Goal: Task Accomplishment & Management: Complete application form

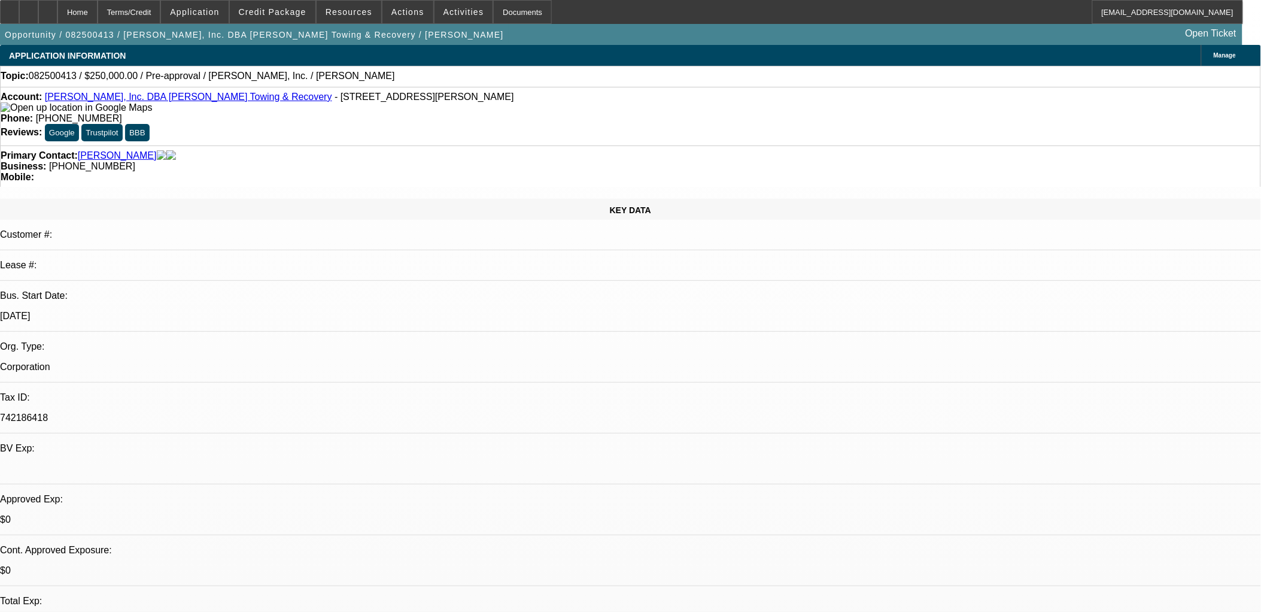
select select "0"
select select "2"
select select "0.1"
select select "4"
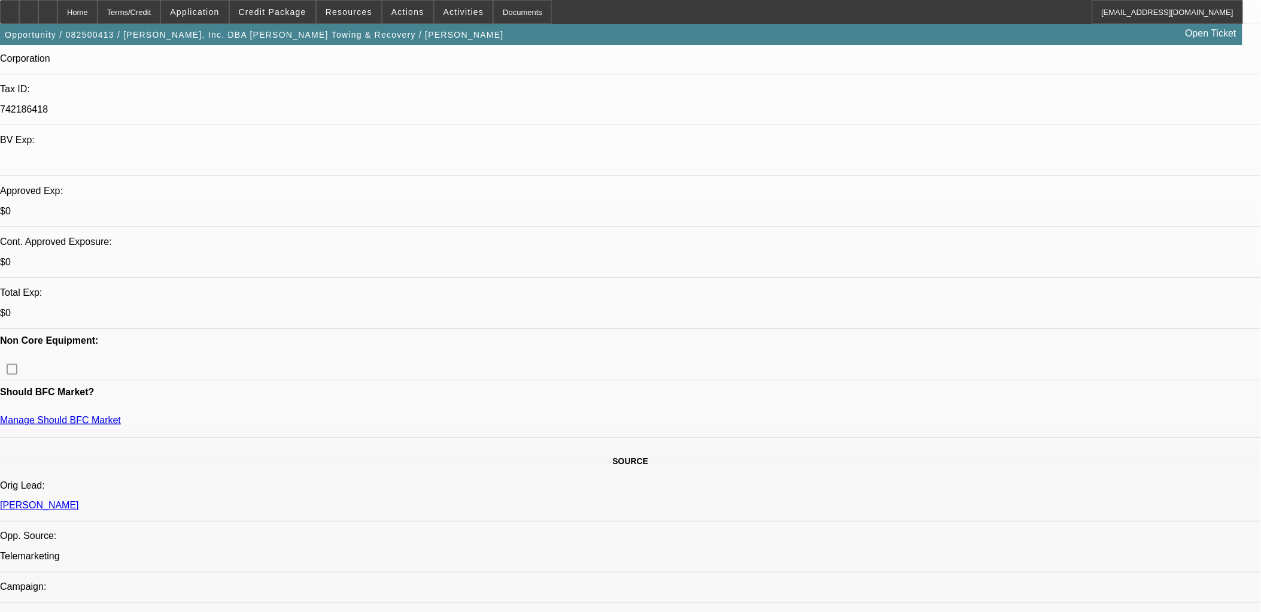
scroll to position [332, 0]
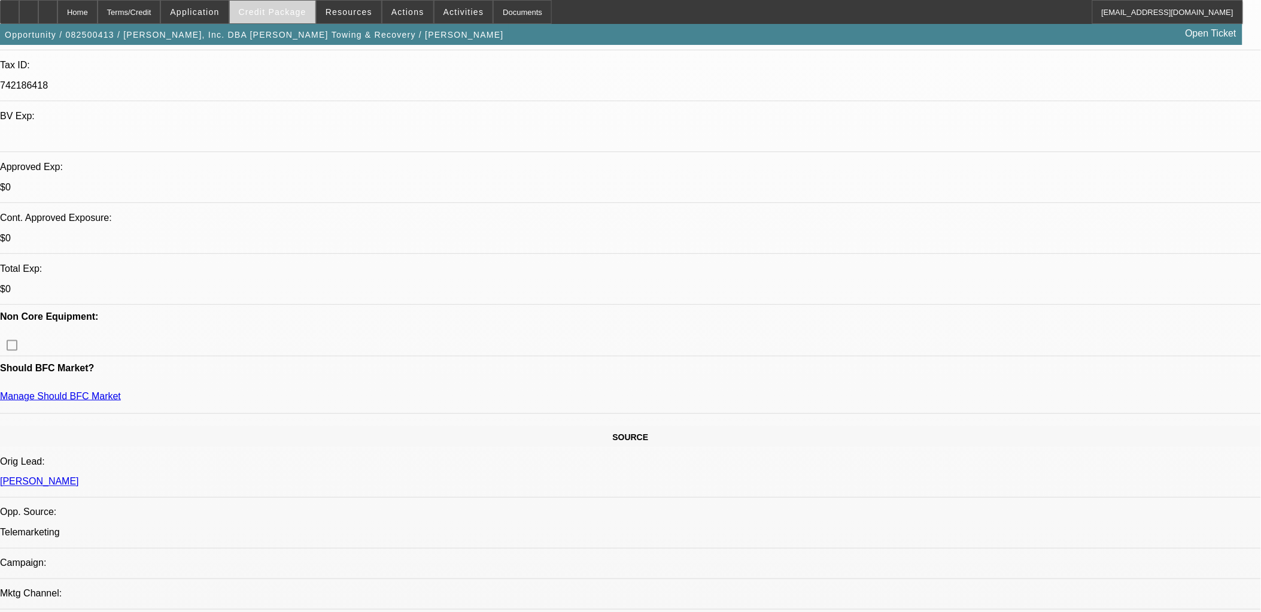
click at [272, 10] on span "Credit Package" at bounding box center [273, 12] width 68 height 10
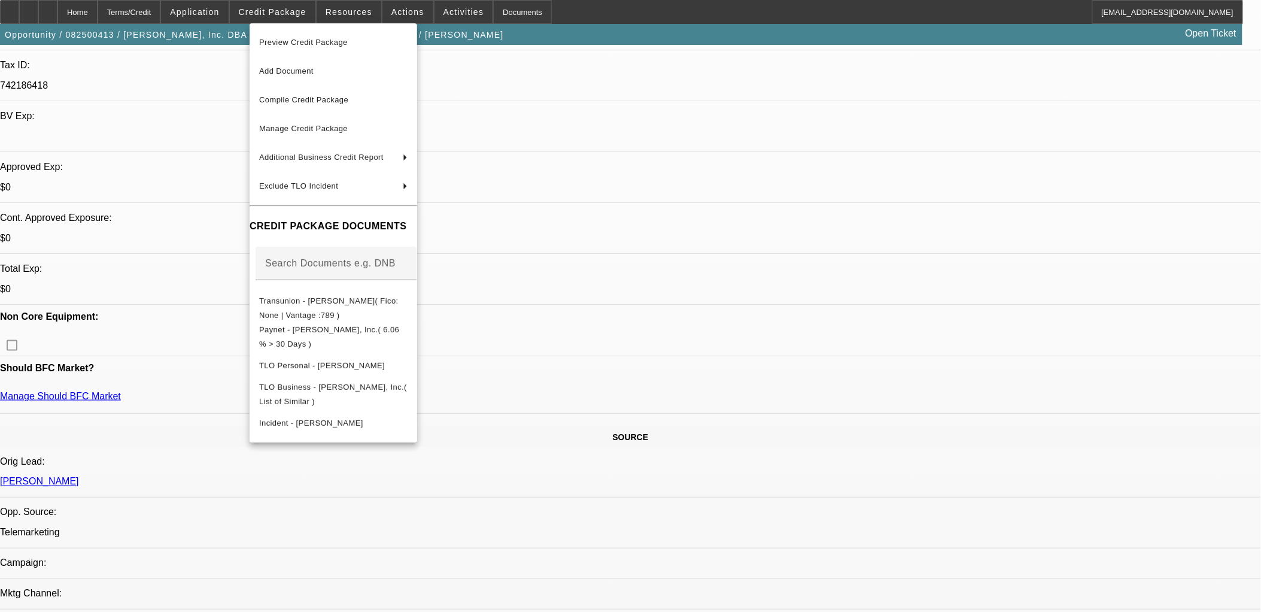
drag, startPoint x: 1012, startPoint y: 426, endPoint x: 1018, endPoint y: 429, distance: 6.7
click at [1014, 427] on div at bounding box center [630, 306] width 1261 height 612
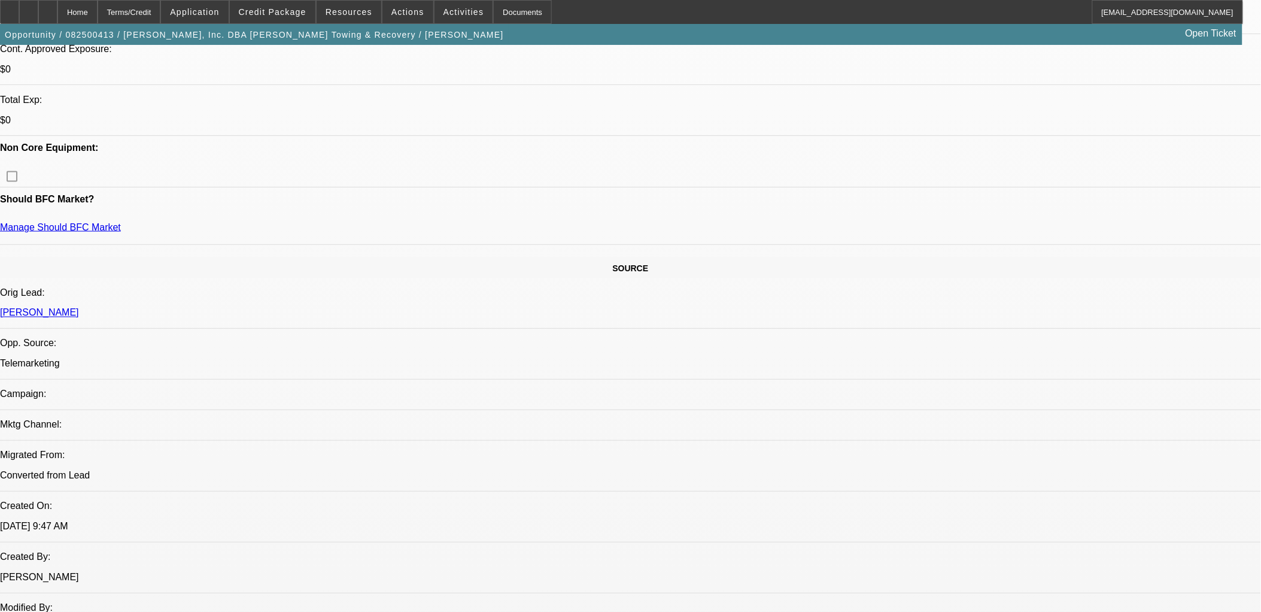
scroll to position [531, 0]
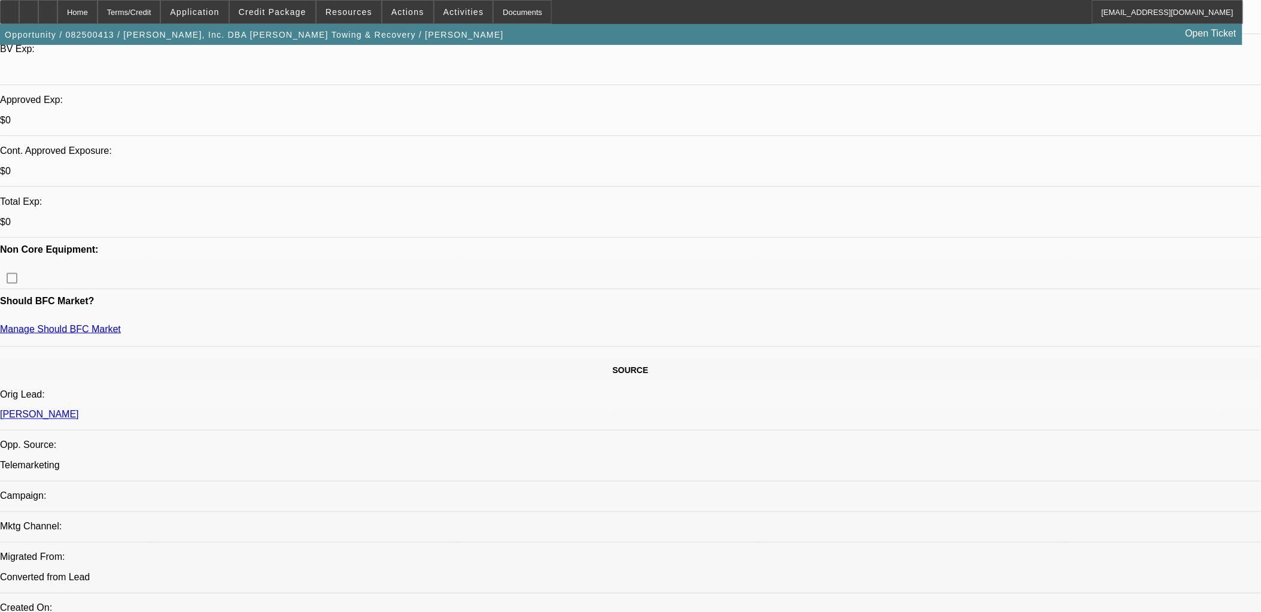
scroll to position [399, 0]
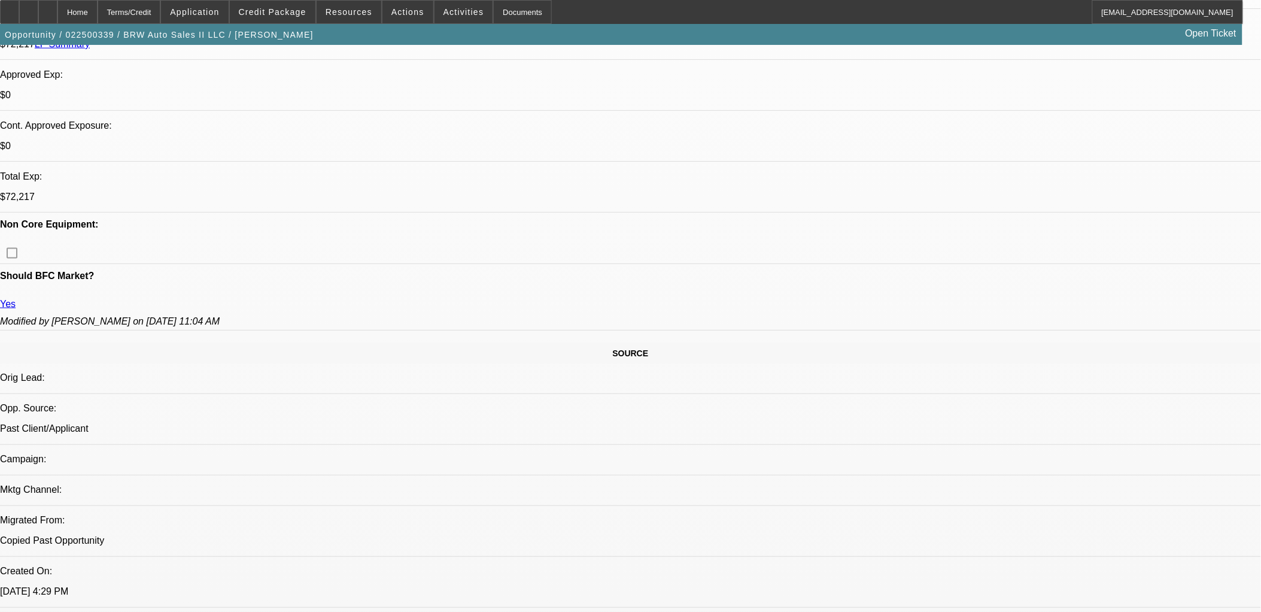
select select "0"
select select "2"
select select "0.1"
select select "0"
select select "2"
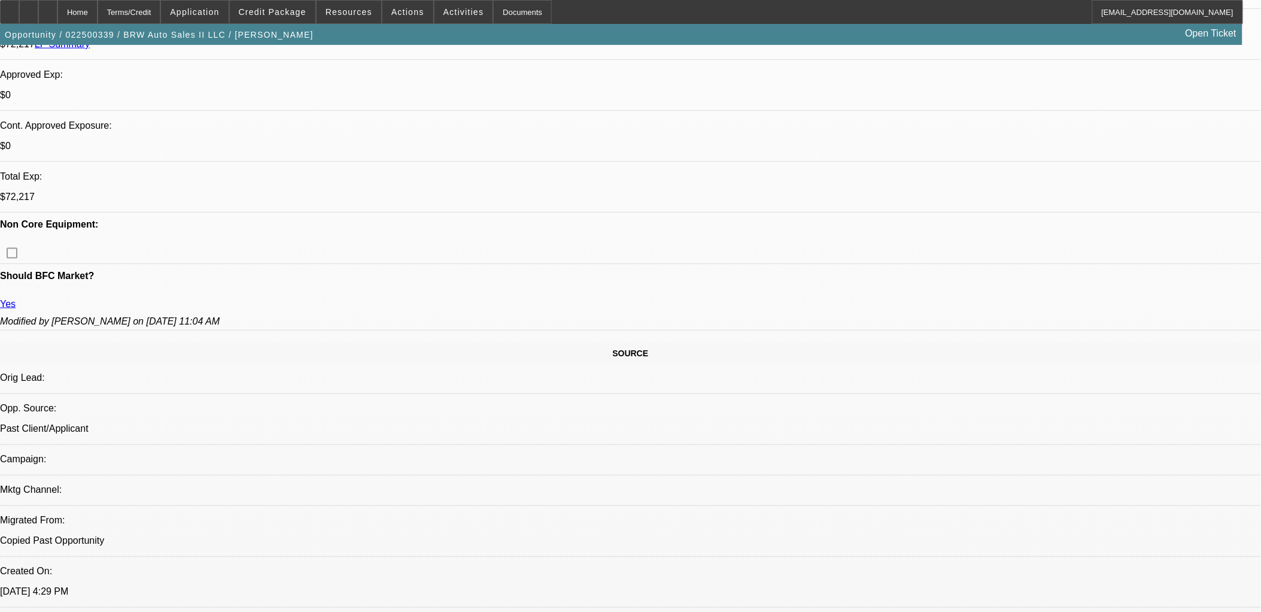
select select "0.1"
select select "0"
select select "2"
select select "0.1"
select select "0"
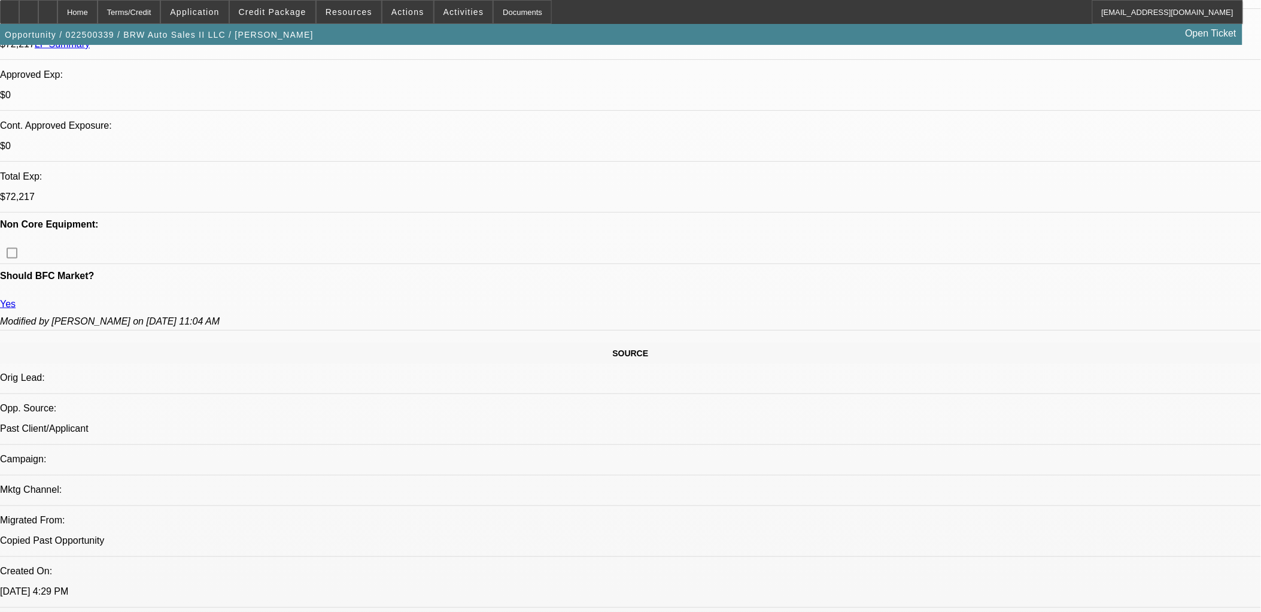
select select "2"
select select "0.1"
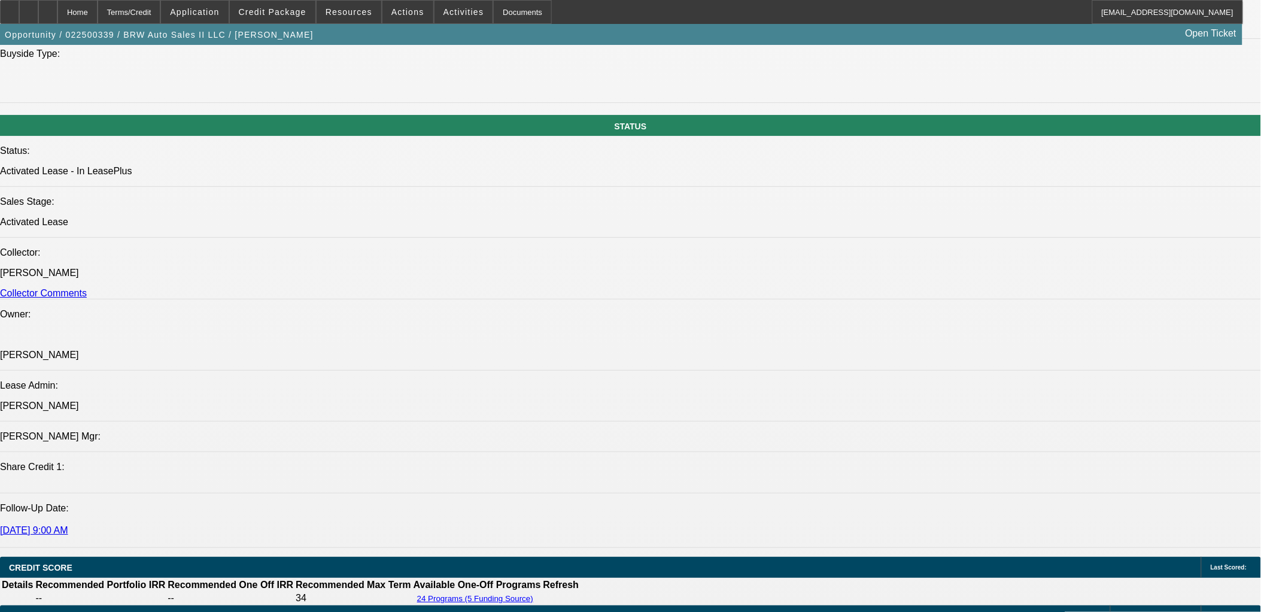
select select "1"
select select "2"
select select "4"
select select "1"
select select "2"
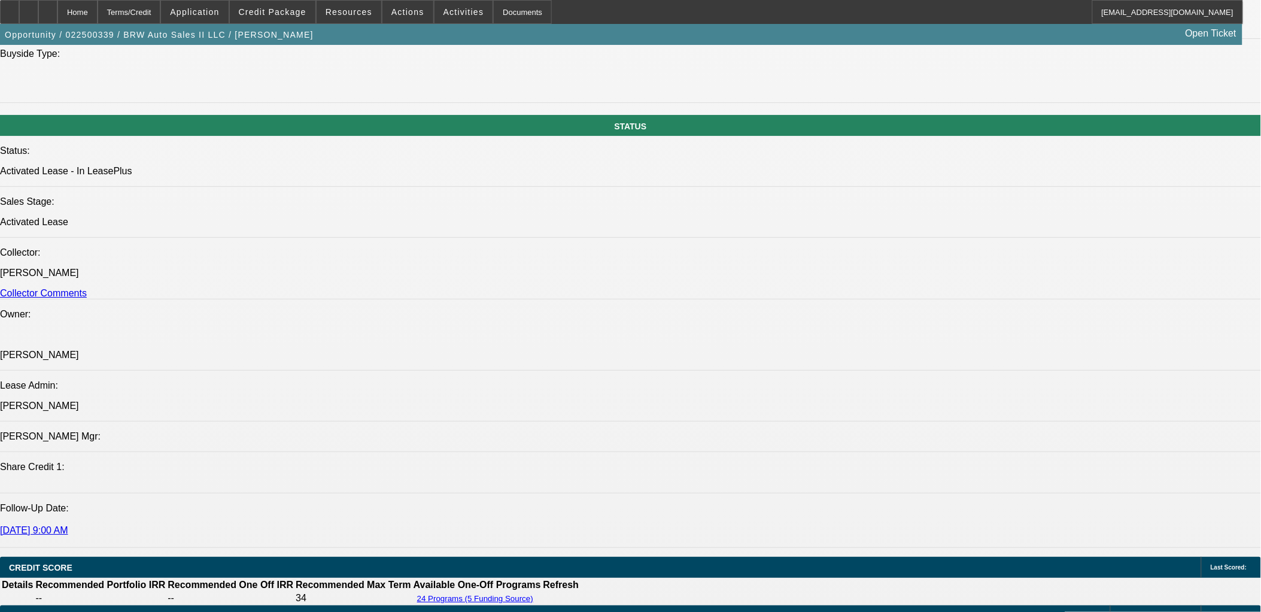
select select "4"
select select "1"
select select "2"
select select "4"
select select "1"
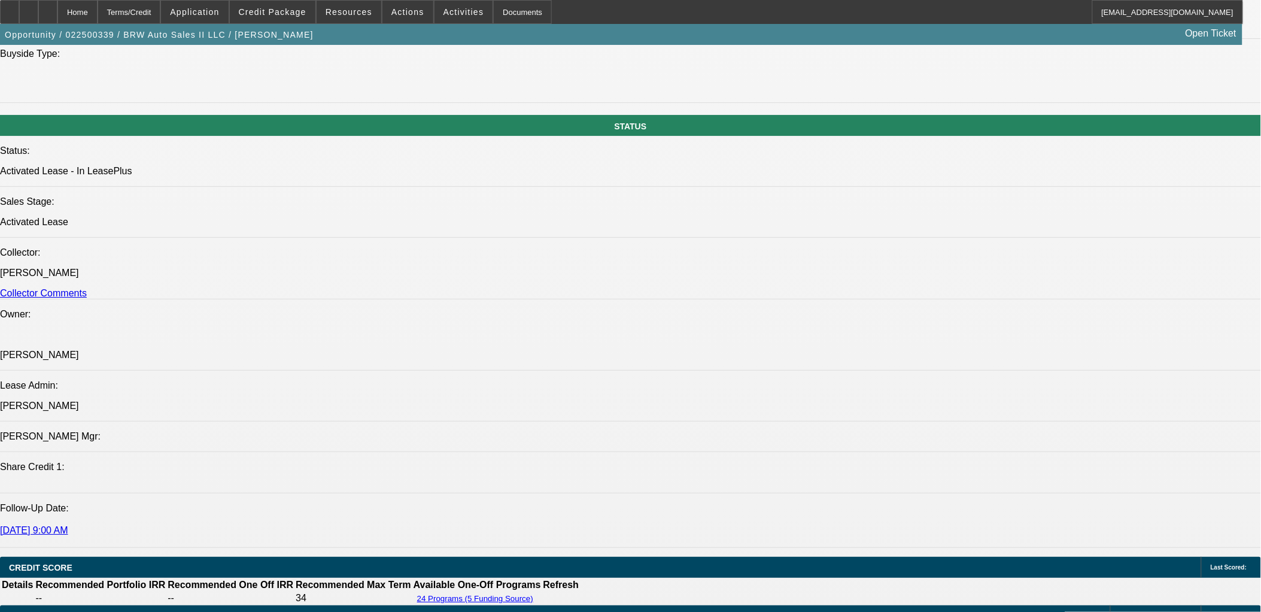
select select "2"
select select "4"
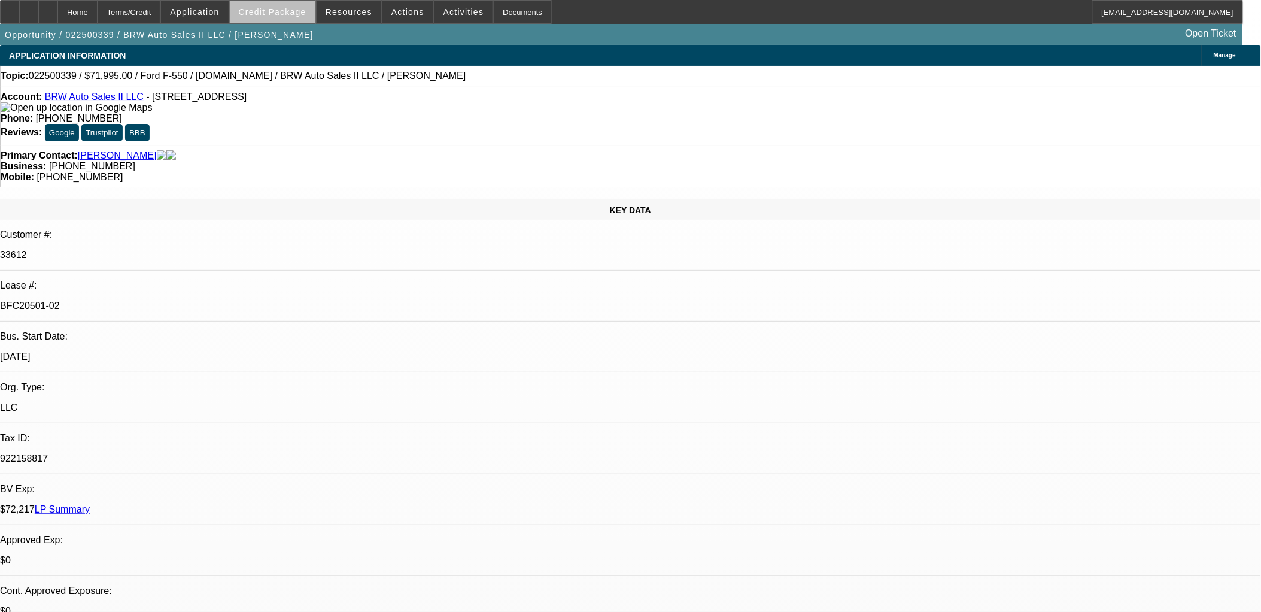
click at [293, 16] on button "Credit Package" at bounding box center [273, 12] width 86 height 23
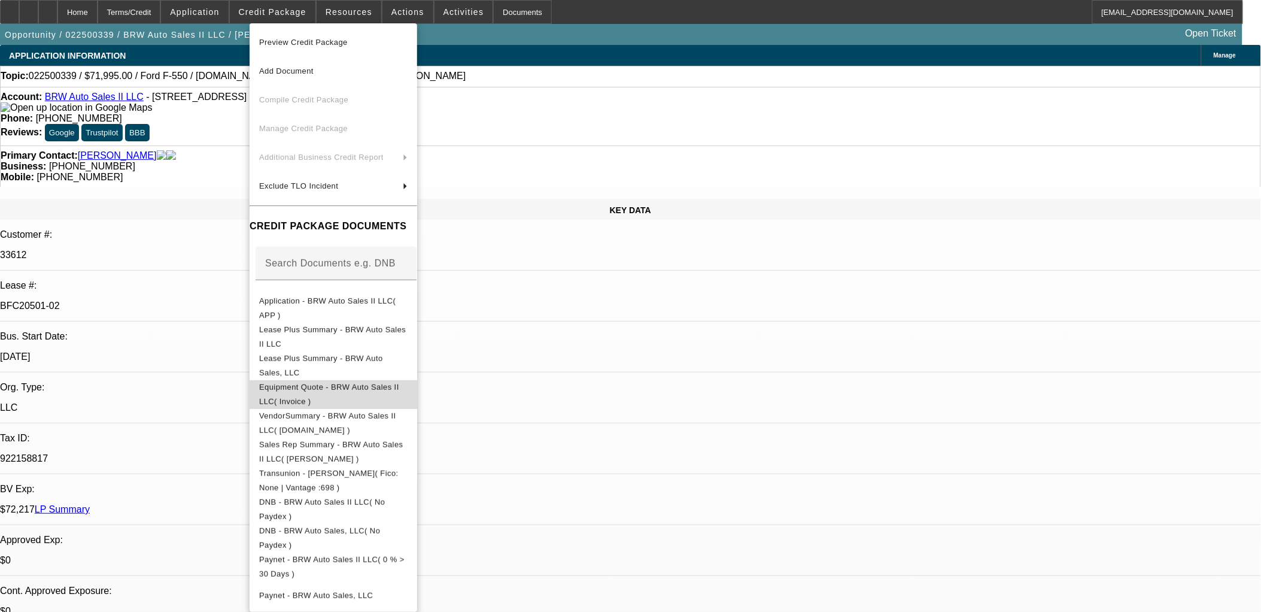
click at [399, 391] on span "Equipment Quote - BRW Auto Sales II LLC( Invoice )" at bounding box center [329, 393] width 140 height 23
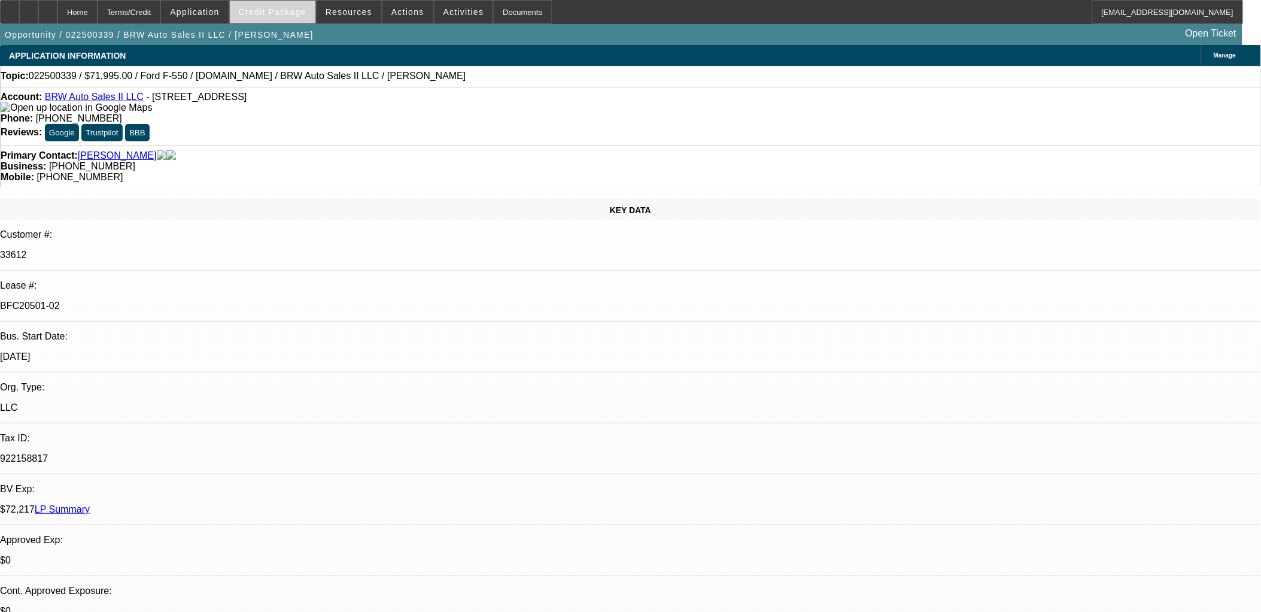
click at [282, 19] on span at bounding box center [273, 12] width 86 height 29
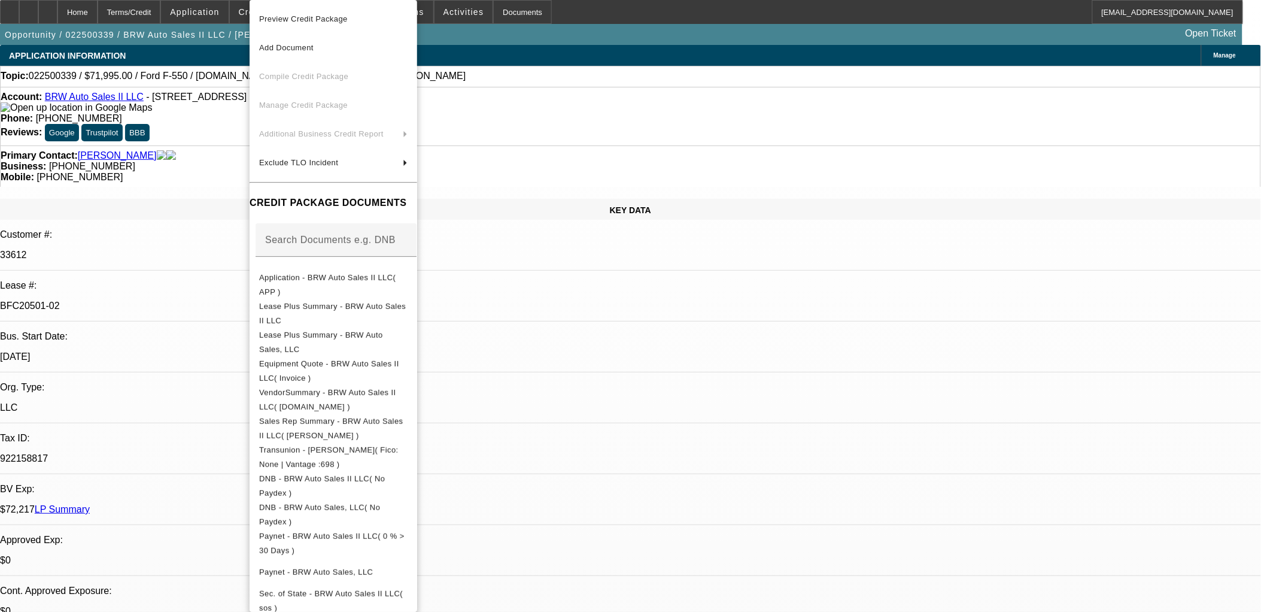
click at [110, 9] on div at bounding box center [630, 306] width 1261 height 612
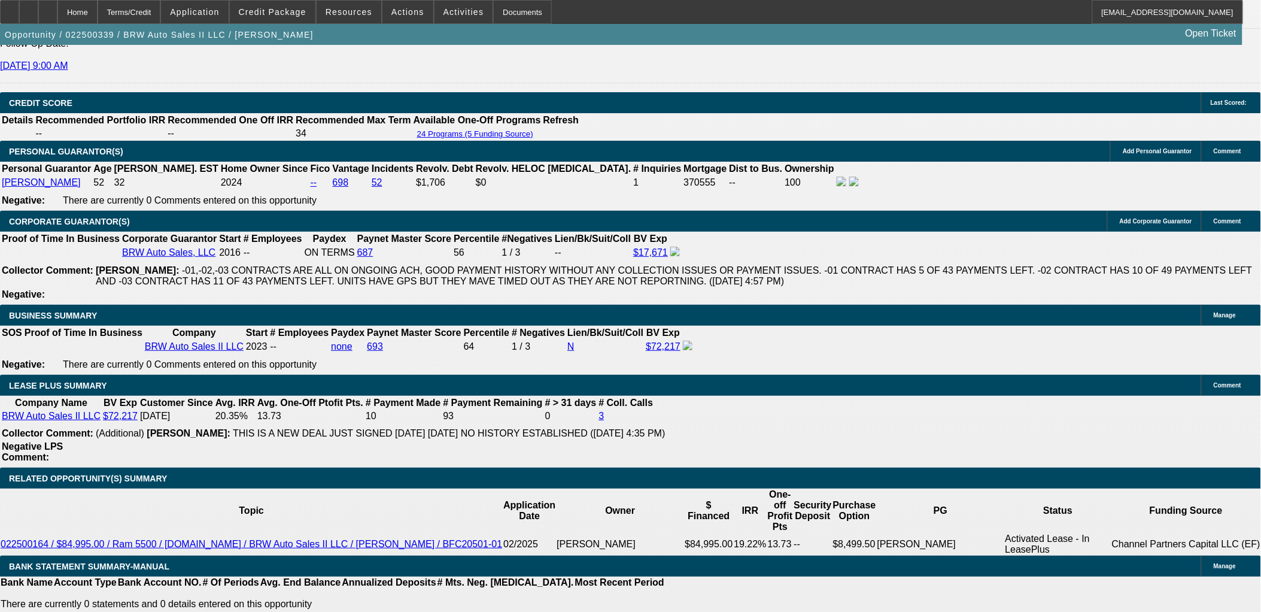
scroll to position [1728, 0]
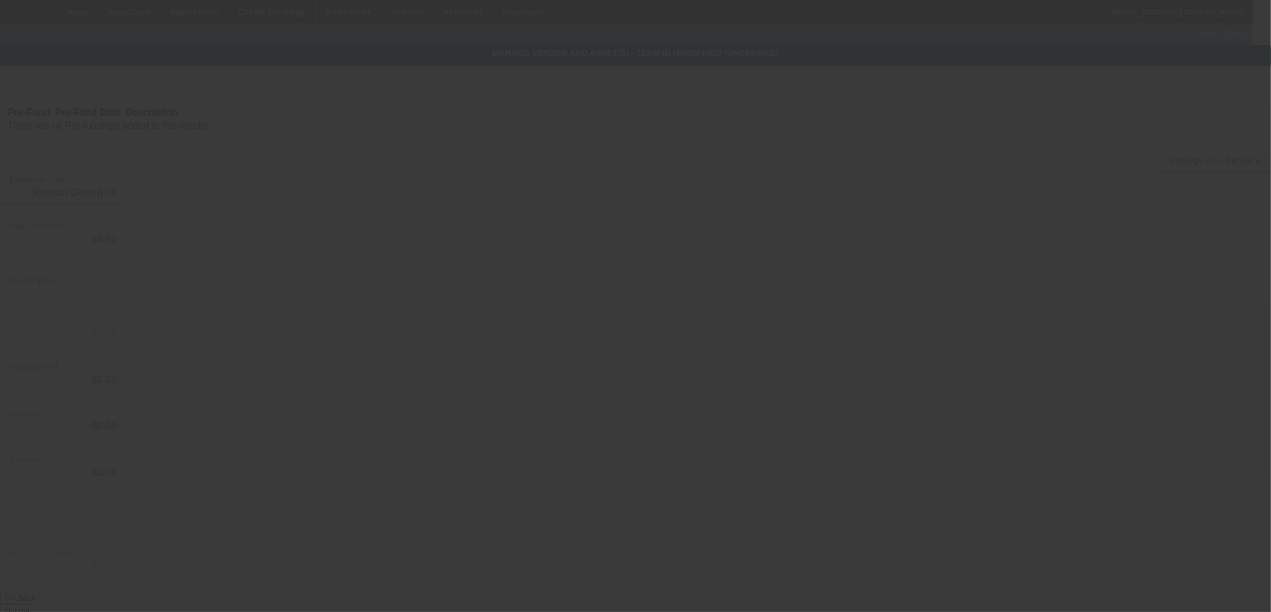
type input "$71,995.00"
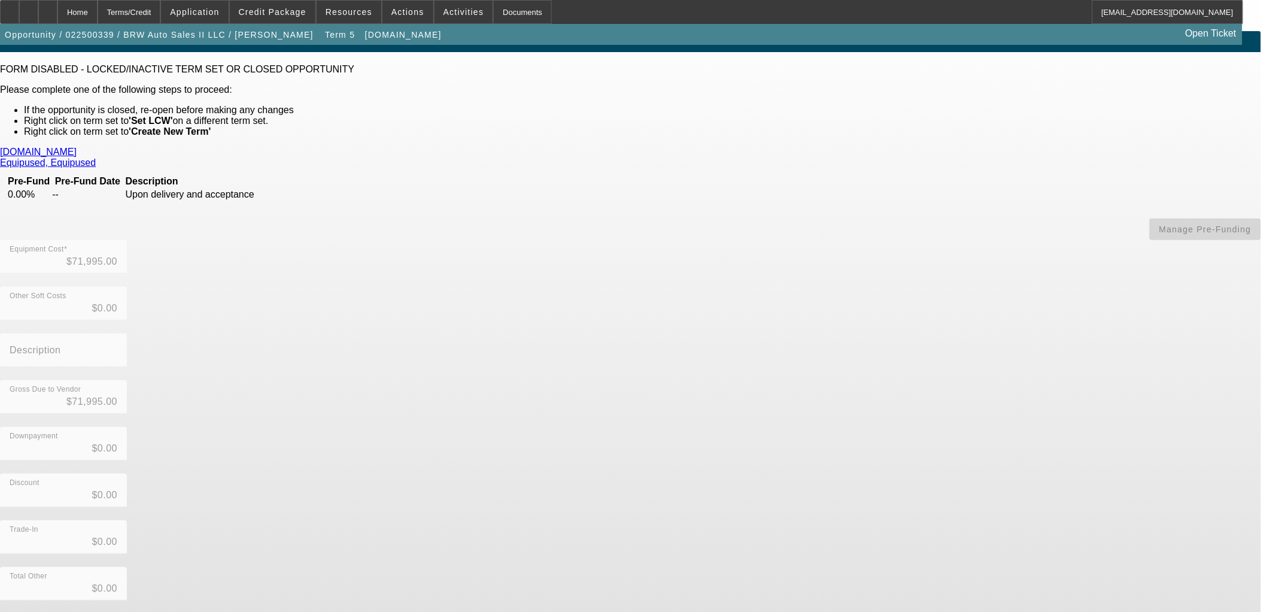
scroll to position [26, 0]
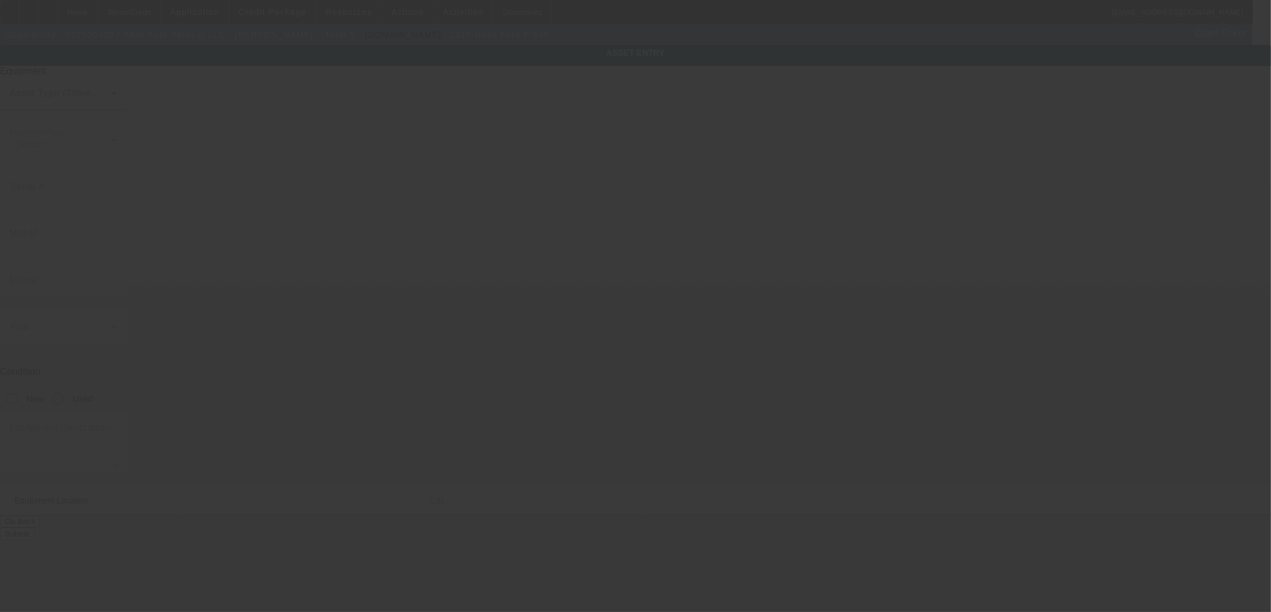
type input "1FDUF5GT2KEE42244"
type input "Ford"
type input "F-550"
radio input "true"
type textarea "With:"
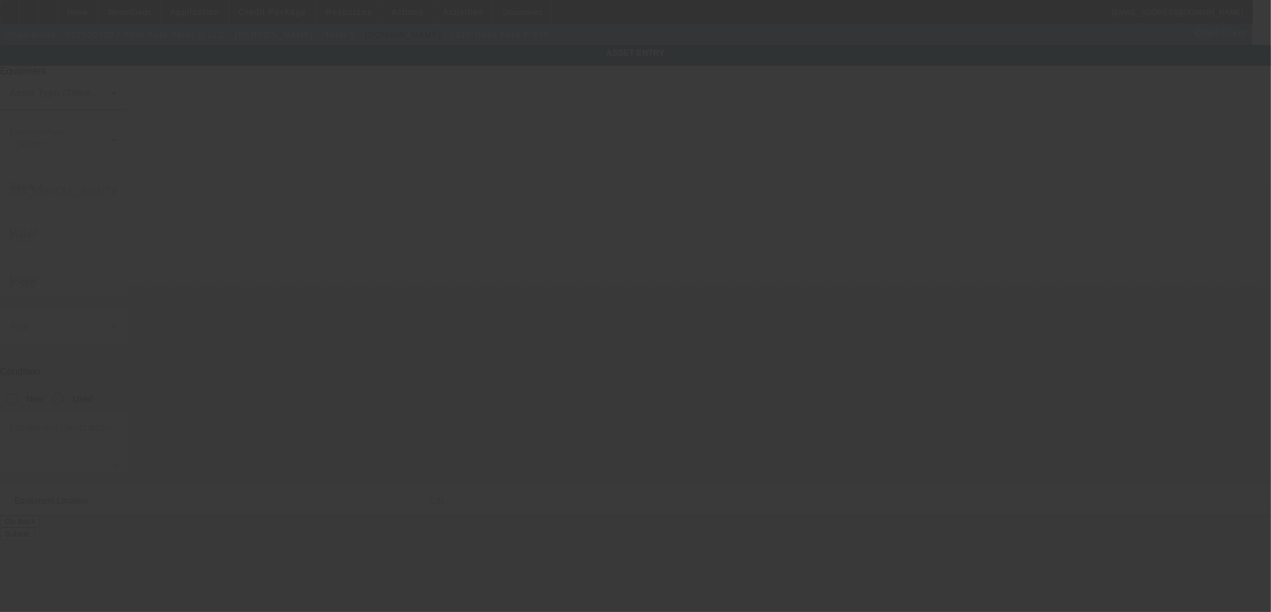
type input "120 W Broadway"
type input "Gallatin"
type input "37066"
type input "Sumner"
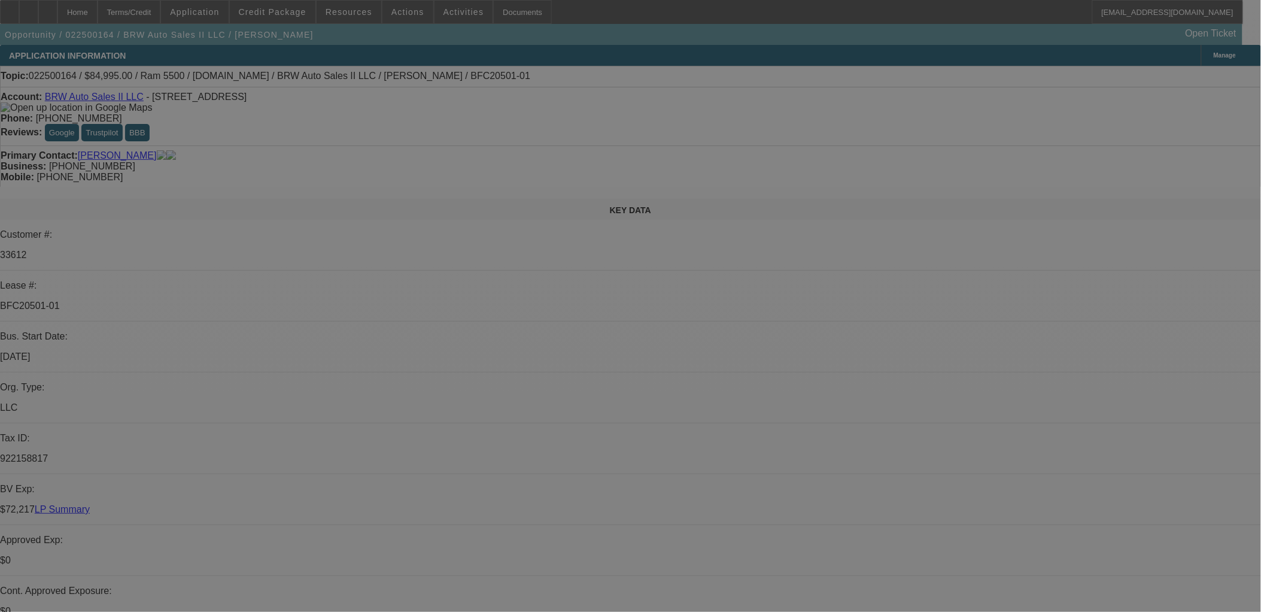
select select "0"
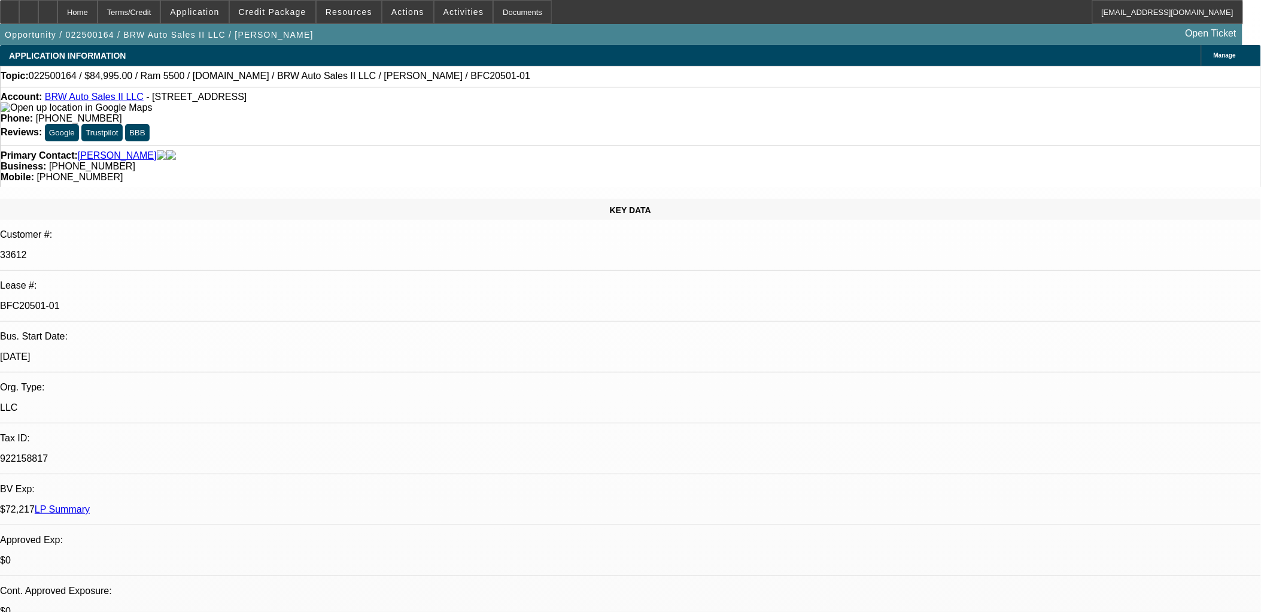
select select "2"
select select "0.1"
select select "0"
select select "0.1"
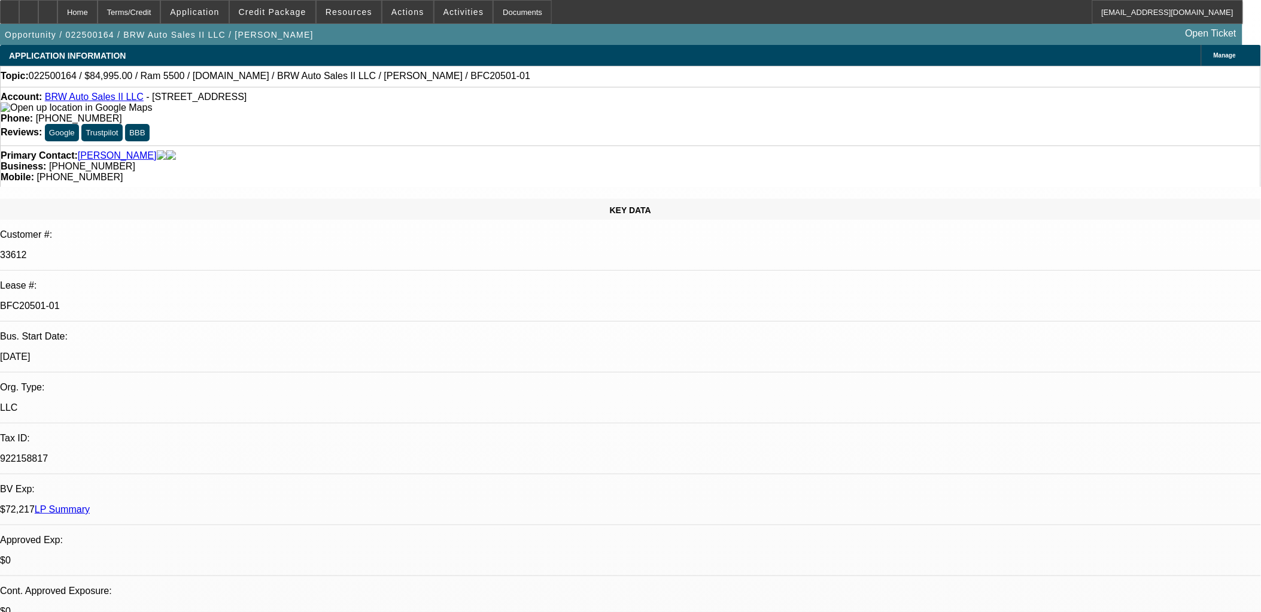
select select "0"
select select "2"
select select "0.1"
select select "0"
select select "2"
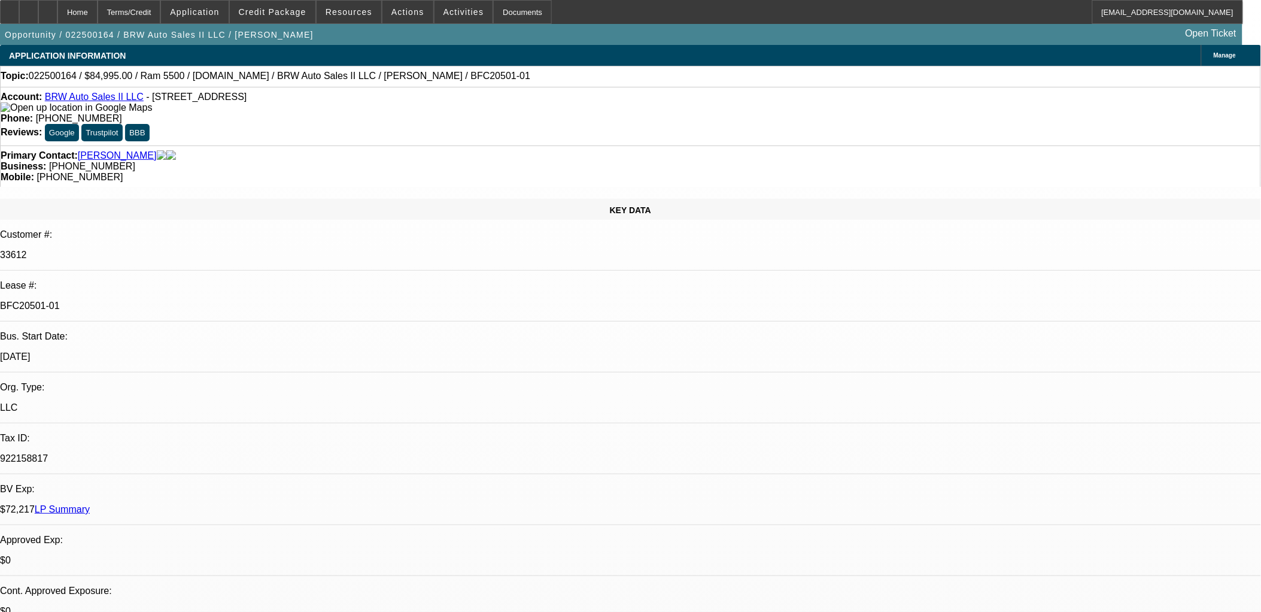
select select "0.1"
select select "1"
select select "2"
select select "4"
select select "1"
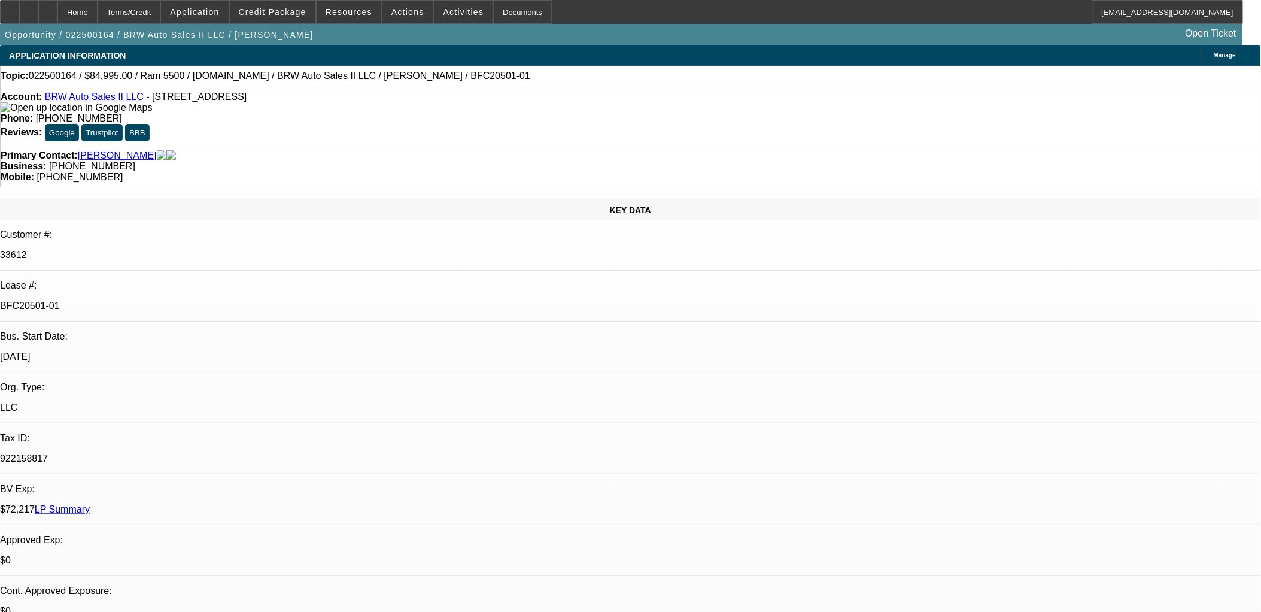
select select "1"
select select "4"
select select "1"
select select "2"
select select "4"
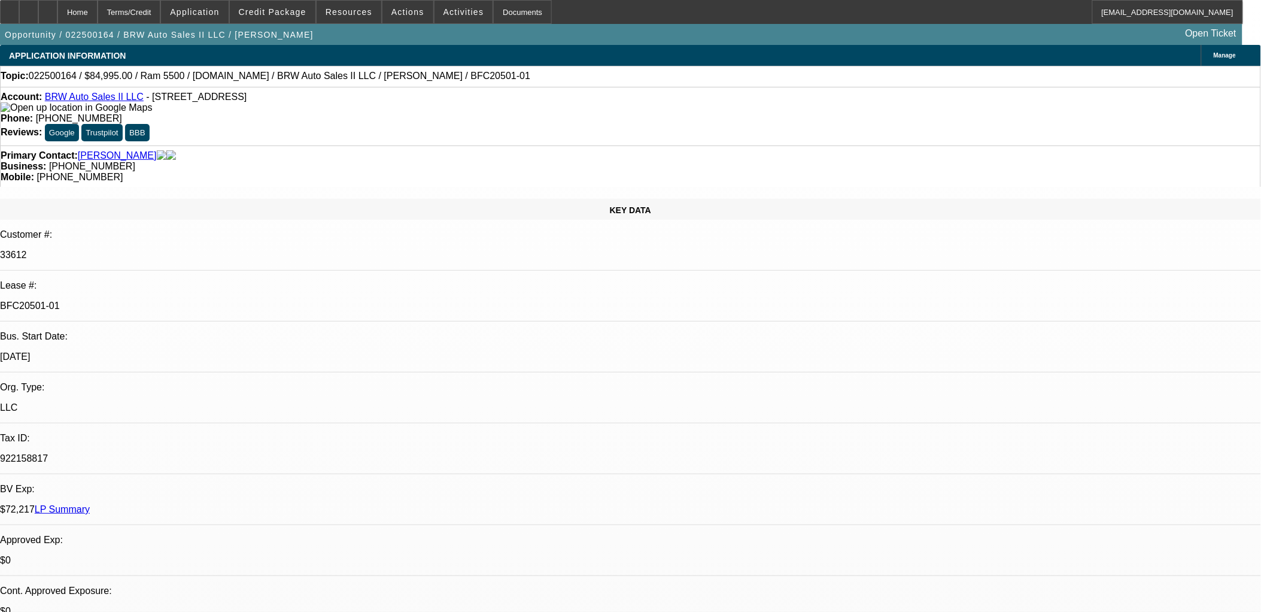
select select "1"
select select "2"
select select "4"
click at [105, 98] on link "BRW Auto Sales II LLC" at bounding box center [94, 97] width 99 height 10
